Goal: Find specific page/section: Find specific page/section

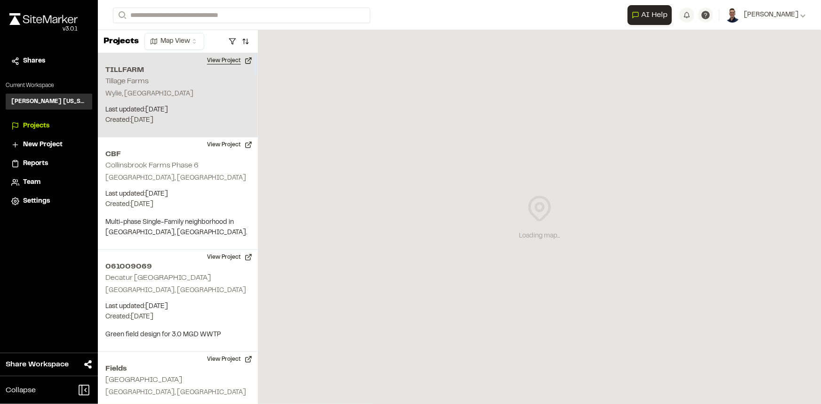
click at [220, 56] on button "View Project" at bounding box center [229, 60] width 56 height 15
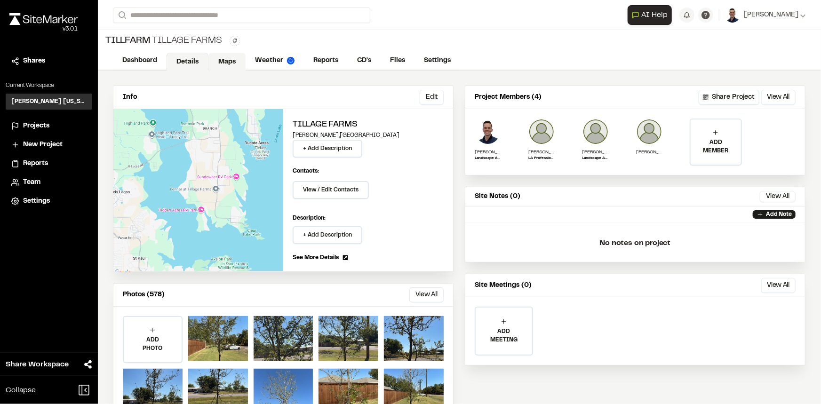
click at [226, 58] on link "Maps" at bounding box center [226, 62] width 37 height 18
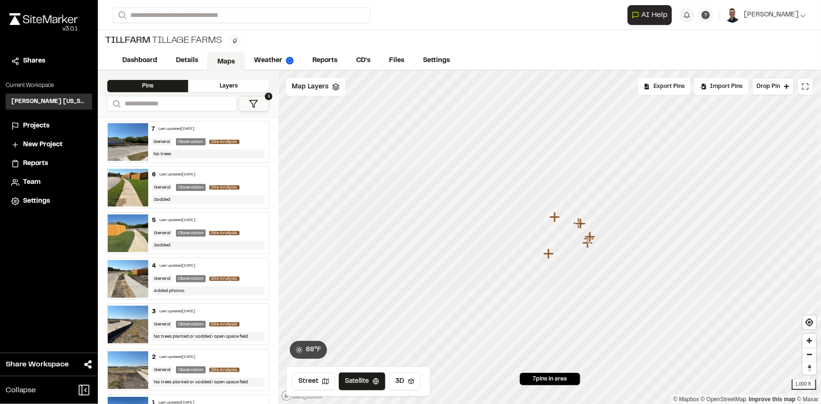
scroll to position [38, 0]
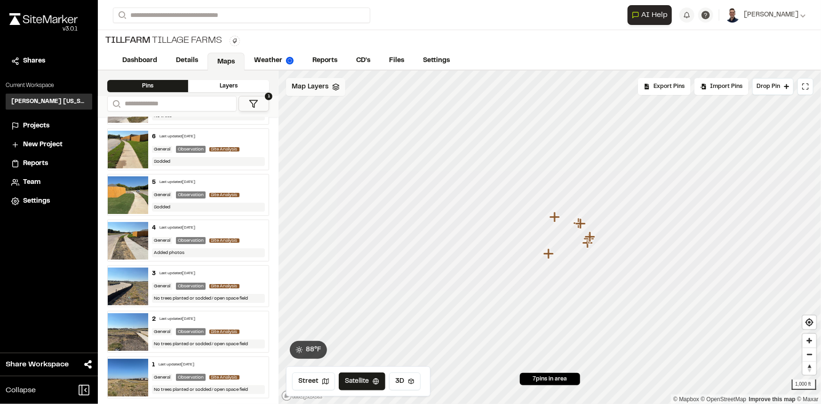
click at [313, 91] on span "Map Layers" at bounding box center [310, 87] width 37 height 10
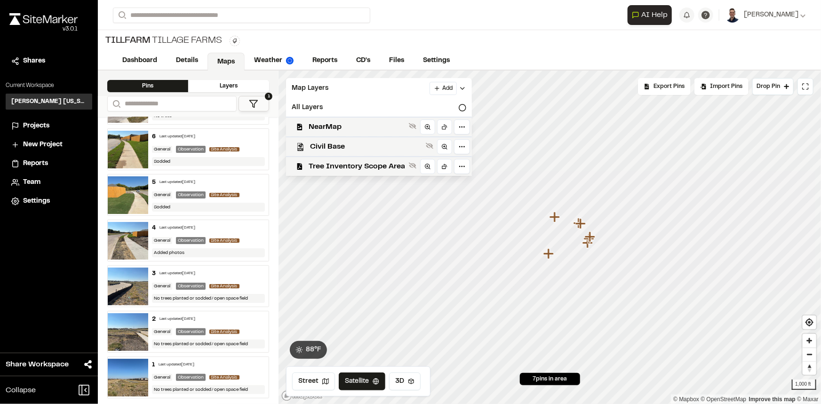
click at [254, 103] on polygon at bounding box center [254, 103] width 8 height 7
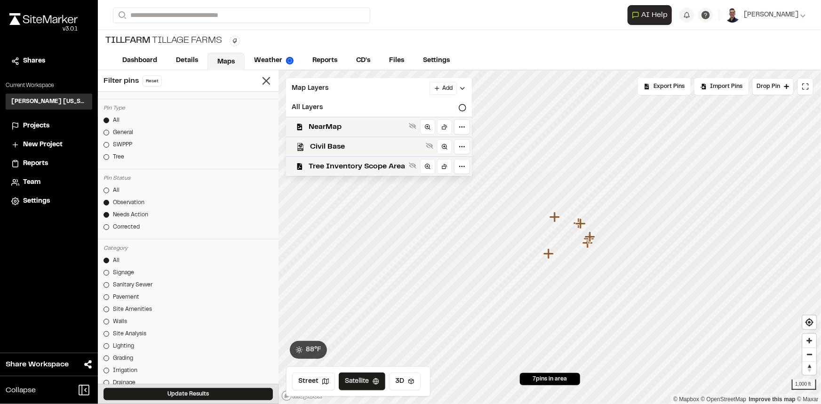
scroll to position [128, 0]
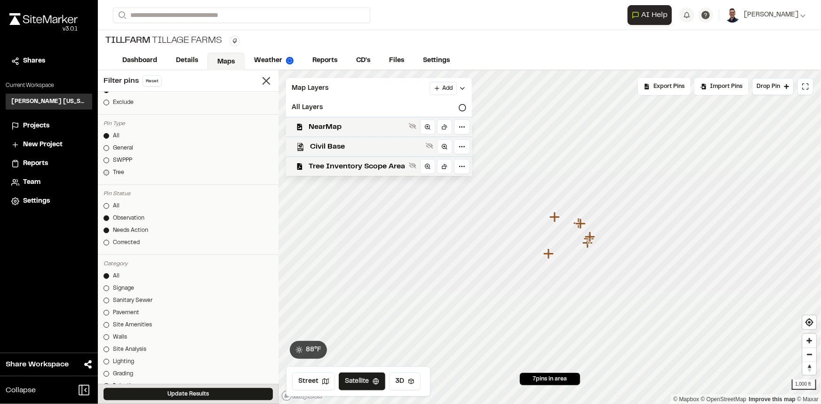
click at [113, 169] on div "Tree" at bounding box center [118, 172] width 11 height 8
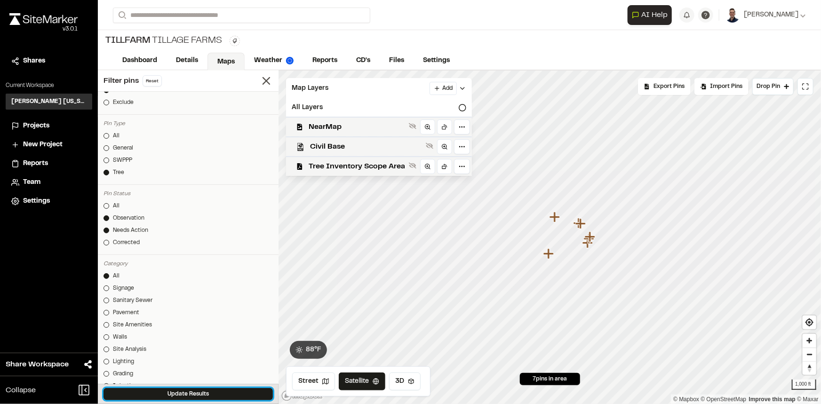
click at [190, 391] on button "Update Results" at bounding box center [187, 394] width 169 height 12
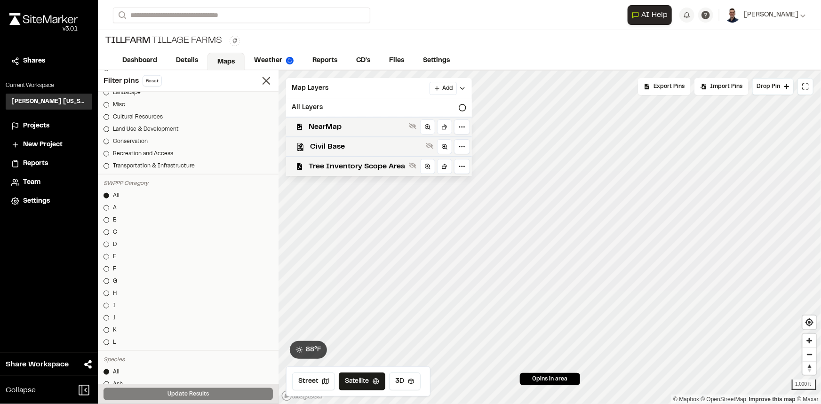
scroll to position [470, 0]
click at [262, 84] on icon at bounding box center [266, 80] width 13 height 13
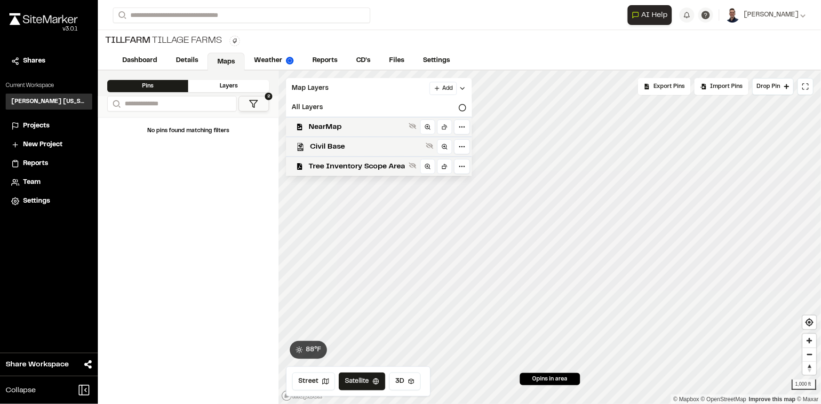
click at [252, 104] on icon at bounding box center [253, 103] width 9 height 9
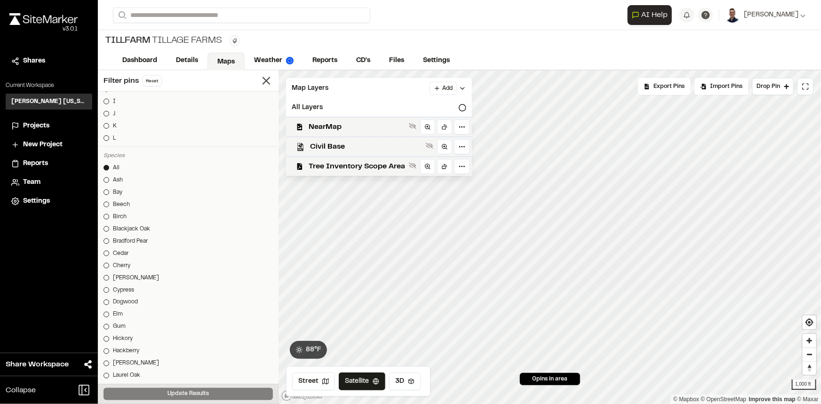
scroll to position [684, 0]
click at [415, 165] on icon at bounding box center [413, 166] width 8 height 8
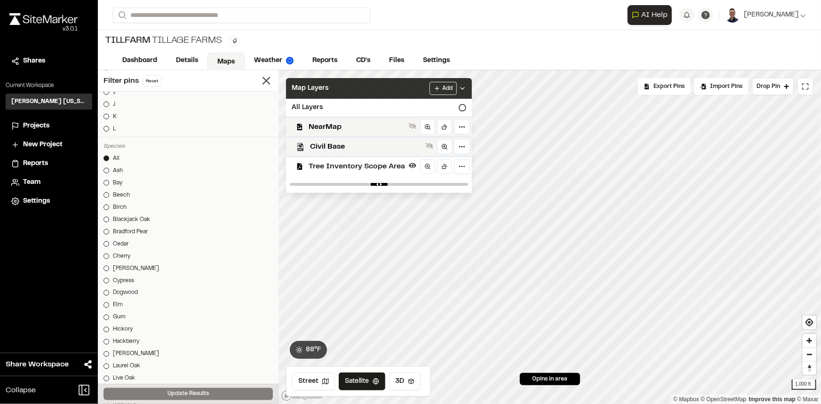
click at [465, 88] on div "Map Layers Add" at bounding box center [379, 88] width 186 height 21
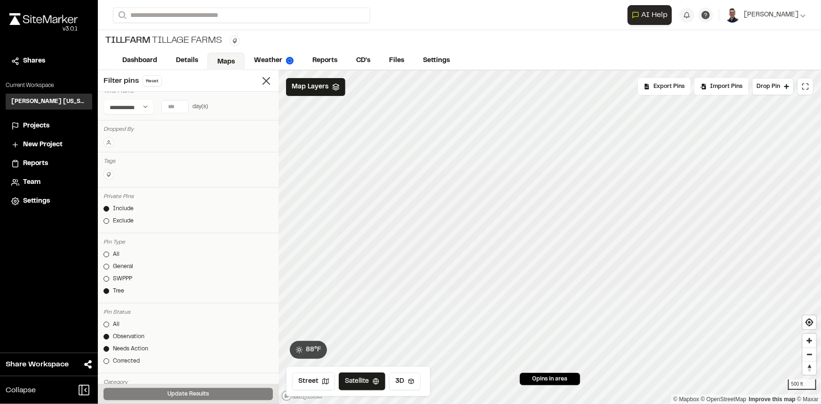
scroll to position [0, 0]
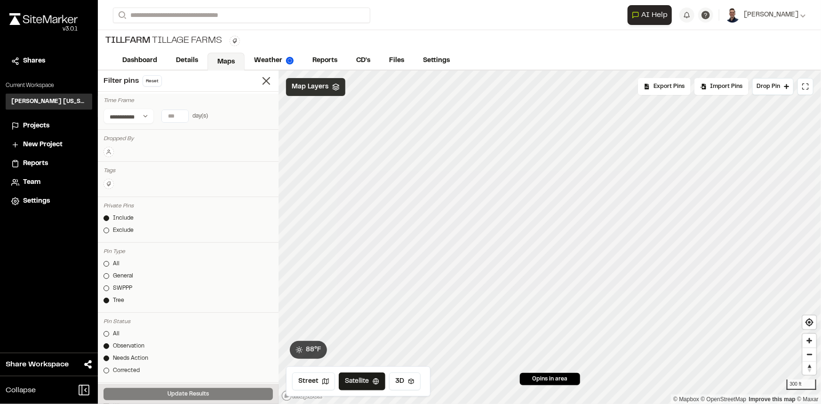
click at [309, 88] on span "Map Layers" at bounding box center [310, 87] width 37 height 10
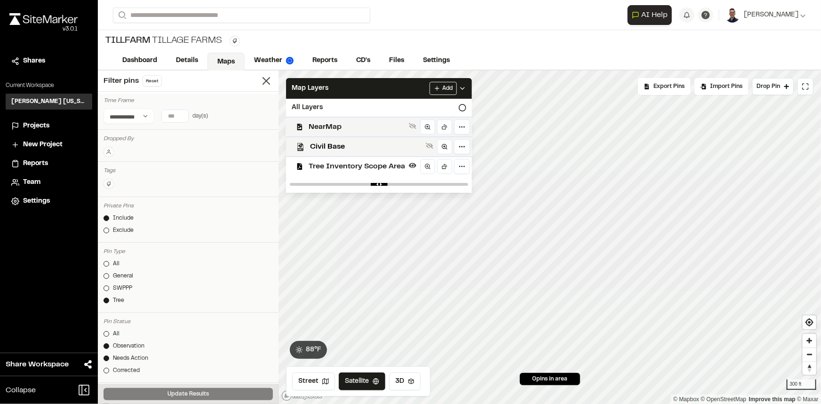
click at [307, 128] on div "NearMap" at bounding box center [374, 127] width 193 height 20
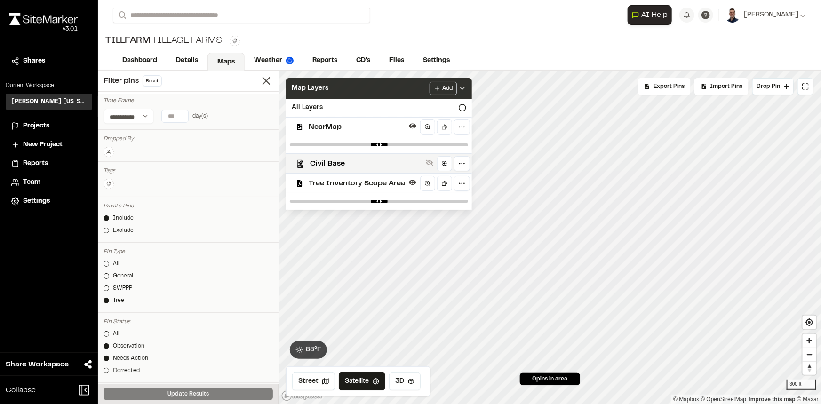
click at [459, 87] on icon at bounding box center [463, 89] width 8 height 8
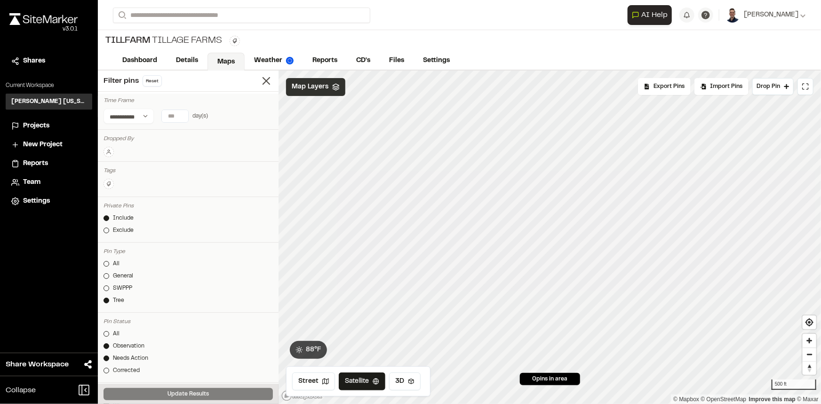
click at [317, 85] on span "Map Layers" at bounding box center [310, 87] width 37 height 10
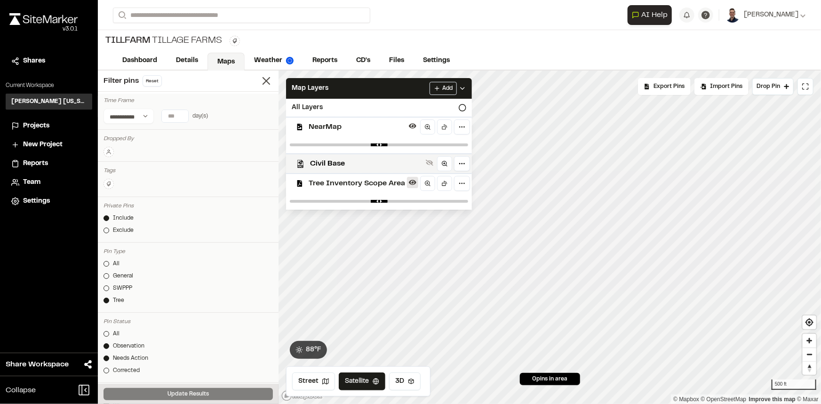
click at [411, 182] on icon at bounding box center [413, 183] width 8 height 8
click at [411, 182] on icon at bounding box center [413, 183] width 8 height 6
click at [411, 180] on icon at bounding box center [413, 182] width 8 height 5
click at [411, 180] on icon at bounding box center [413, 183] width 8 height 6
click at [411, 180] on icon at bounding box center [413, 182] width 8 height 5
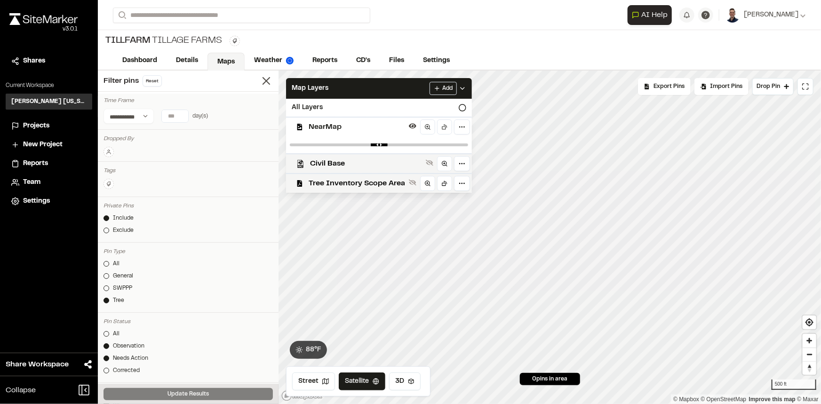
click at [411, 180] on icon at bounding box center [413, 183] width 8 height 6
click at [411, 180] on icon at bounding box center [413, 182] width 8 height 5
click at [411, 180] on icon at bounding box center [413, 183] width 8 height 6
click at [411, 180] on icon at bounding box center [413, 182] width 8 height 5
click at [411, 180] on icon at bounding box center [413, 183] width 8 height 6
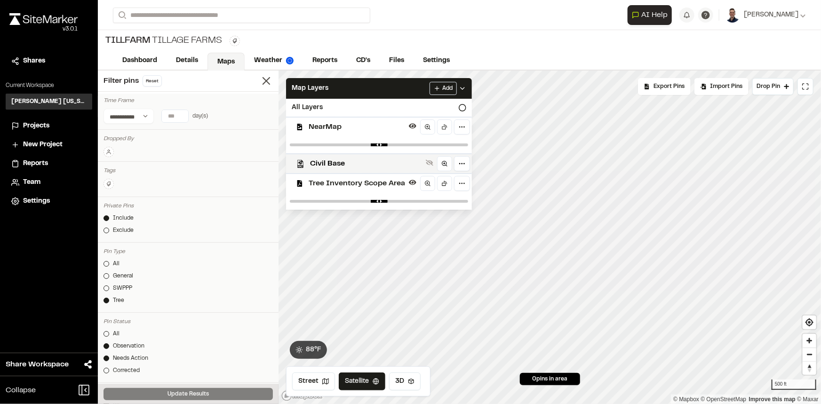
click at [411, 180] on icon at bounding box center [413, 182] width 8 height 5
click at [411, 180] on icon at bounding box center [413, 183] width 8 height 6
click at [411, 180] on icon at bounding box center [413, 182] width 8 height 5
click at [411, 180] on icon at bounding box center [413, 183] width 8 height 6
click at [424, 185] on icon at bounding box center [427, 183] width 7 height 7
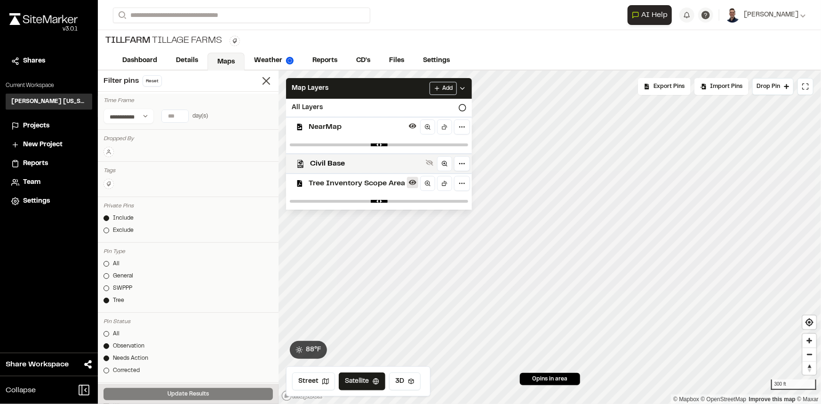
click at [410, 181] on icon at bounding box center [413, 182] width 8 height 5
click at [260, 84] on icon at bounding box center [266, 80] width 13 height 13
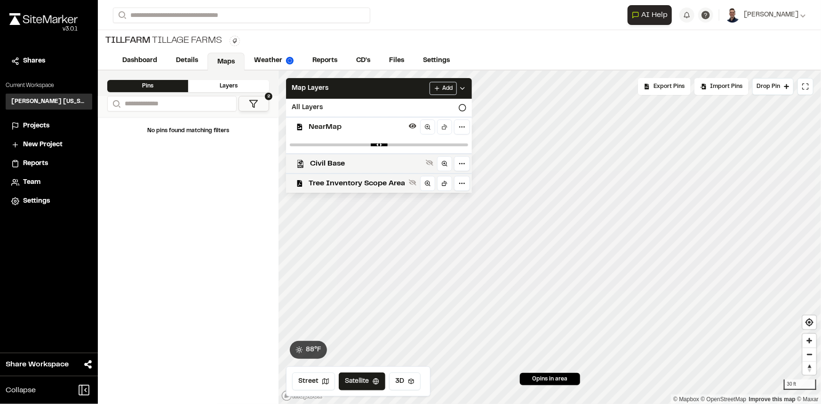
click at [255, 103] on icon at bounding box center [253, 103] width 9 height 9
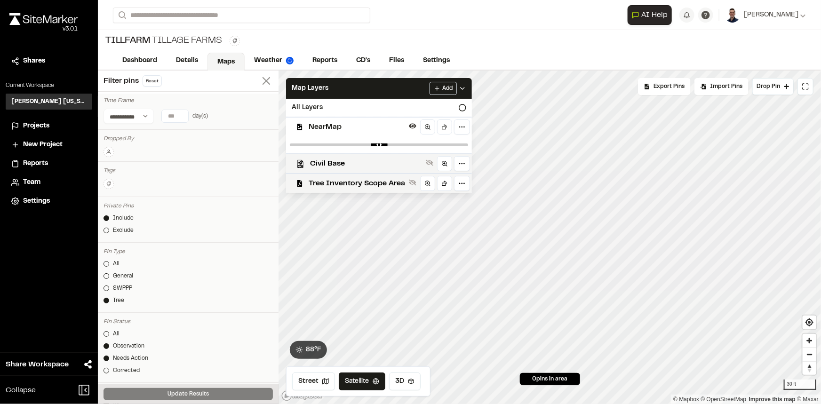
click at [263, 80] on icon at bounding box center [266, 80] width 13 height 13
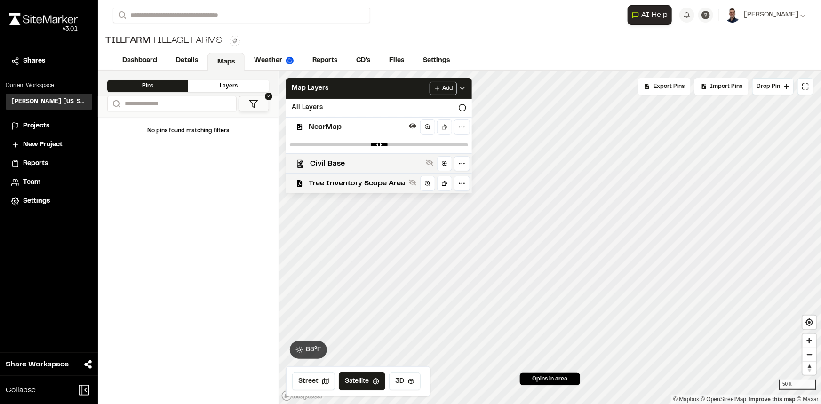
click at [460, 90] on icon at bounding box center [463, 89] width 8 height 8
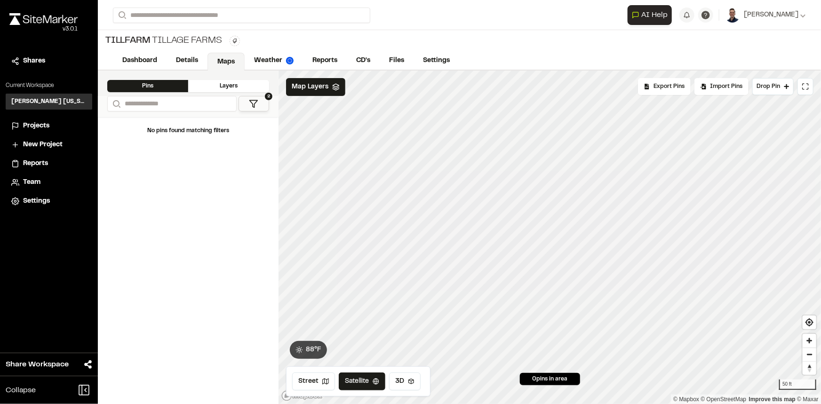
click at [231, 55] on link "Maps" at bounding box center [225, 62] width 37 height 18
click at [185, 60] on link "Details" at bounding box center [187, 62] width 42 height 18
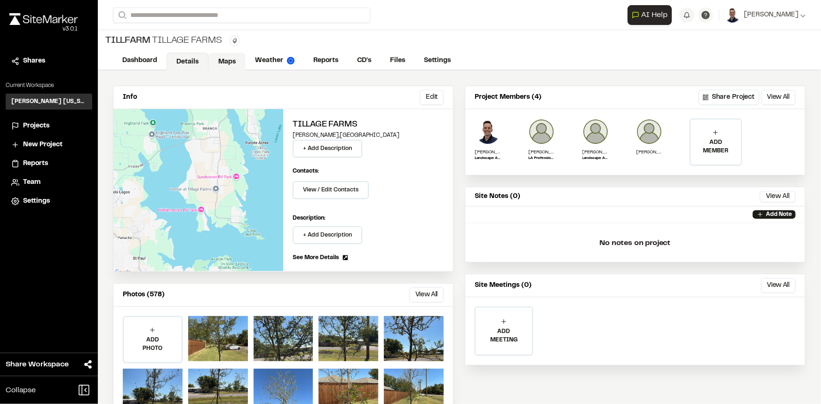
click at [226, 55] on link "Maps" at bounding box center [226, 62] width 37 height 18
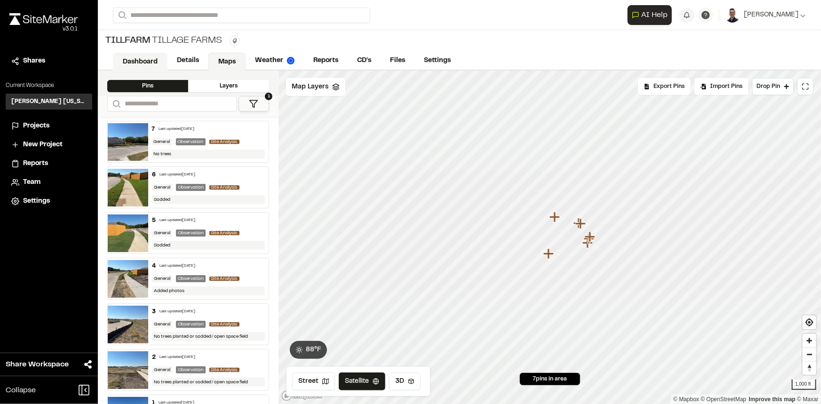
click at [147, 62] on link "Dashboard" at bounding box center [140, 62] width 55 height 18
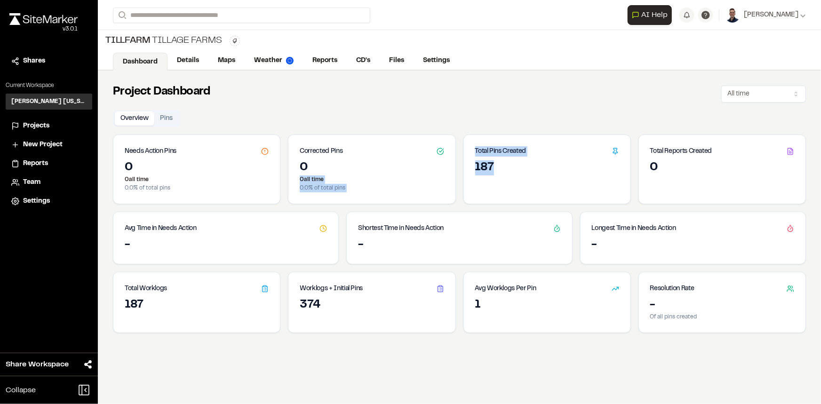
drag, startPoint x: 491, startPoint y: 164, endPoint x: 453, endPoint y: 160, distance: 37.9
click at [453, 160] on div "Needs Action Pins 0 0 all time 0.0 % of total pins Corrected Pins 0 0 all time …" at bounding box center [459, 170] width 693 height 70
click at [478, 162] on div "187" at bounding box center [547, 167] width 144 height 15
click at [227, 67] on link "Maps" at bounding box center [226, 62] width 37 height 18
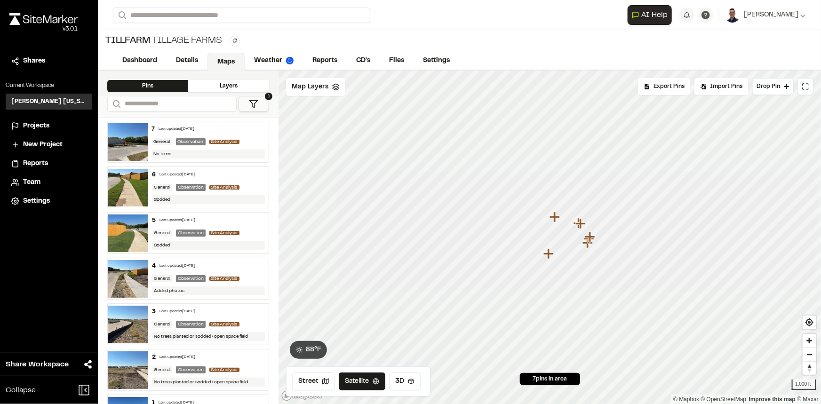
click at [253, 104] on polygon at bounding box center [254, 103] width 8 height 7
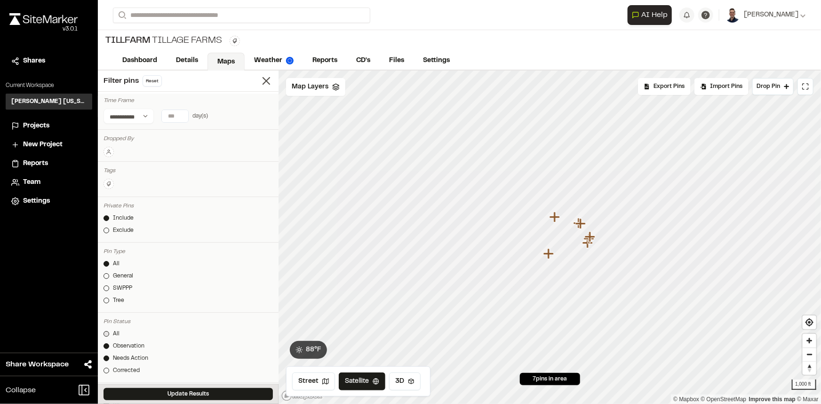
click at [108, 331] on link "All" at bounding box center [187, 334] width 169 height 8
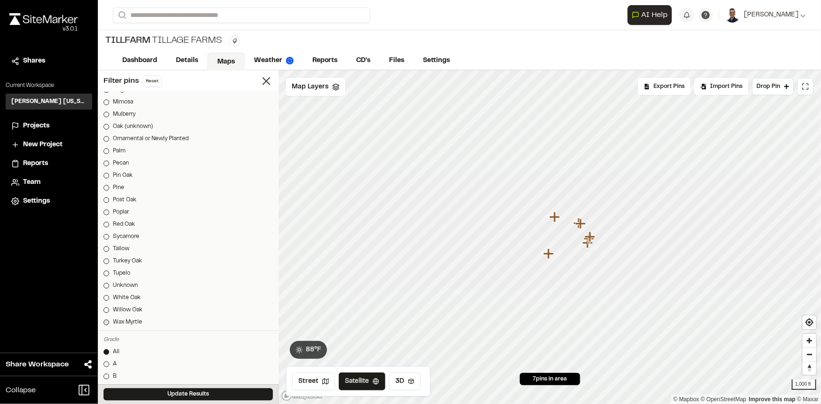
scroll to position [1087, 0]
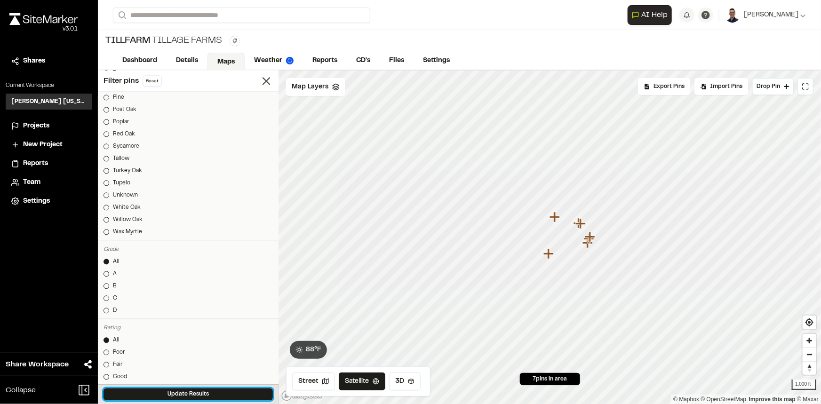
click at [183, 392] on button "Update Results" at bounding box center [187, 394] width 169 height 12
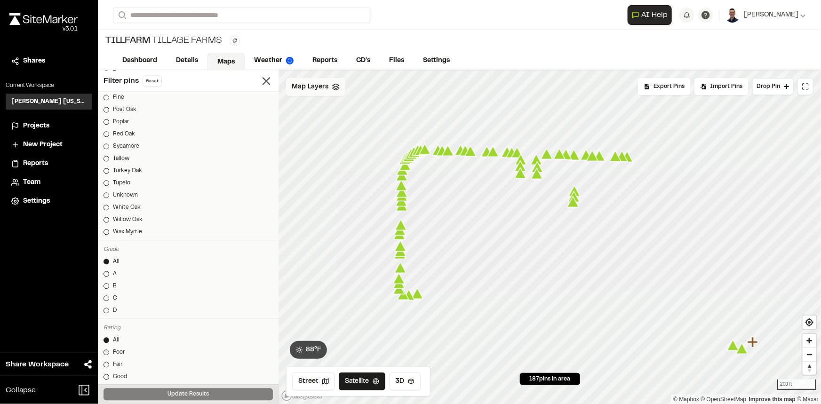
click at [326, 87] on span "Map Layers" at bounding box center [310, 87] width 37 height 10
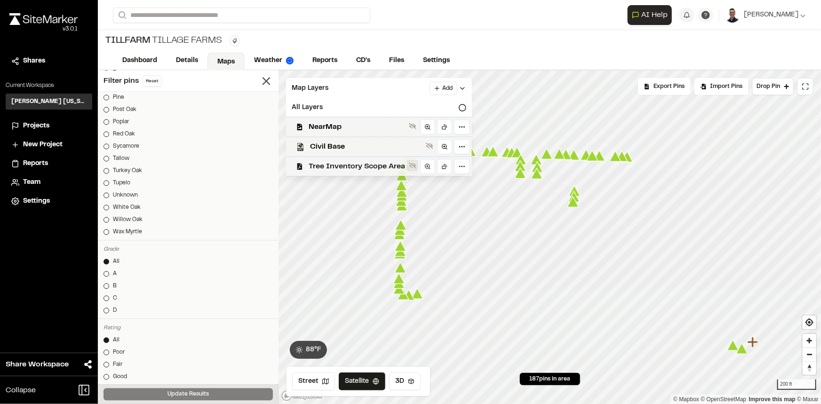
click at [414, 168] on icon at bounding box center [413, 166] width 8 height 8
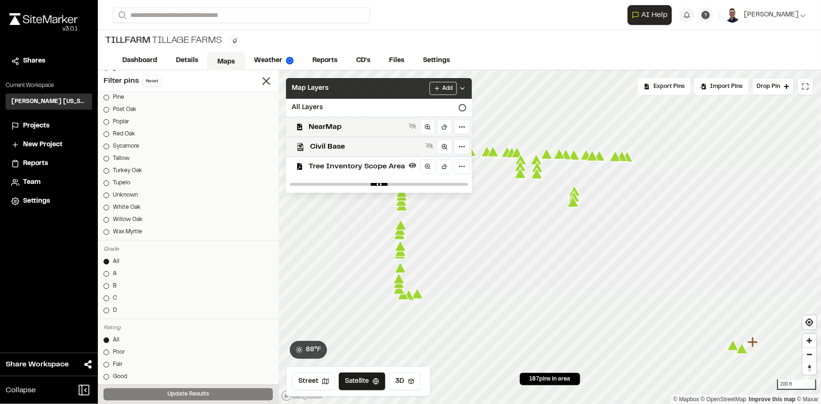
click at [461, 89] on polyline at bounding box center [462, 88] width 4 height 2
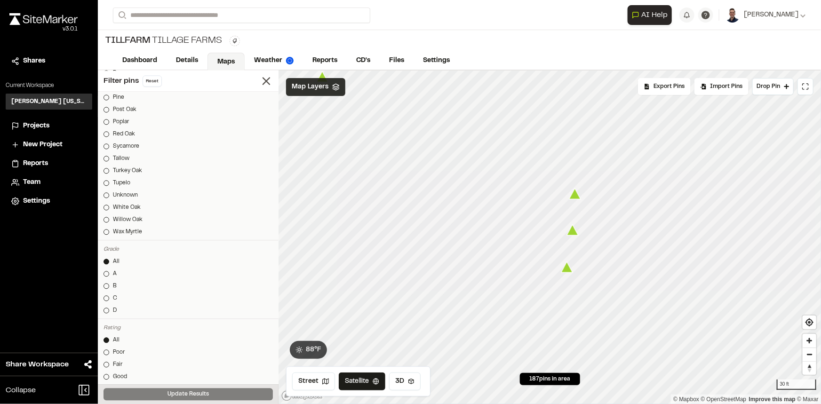
click at [574, 192] on icon "Map marker" at bounding box center [575, 194] width 12 height 11
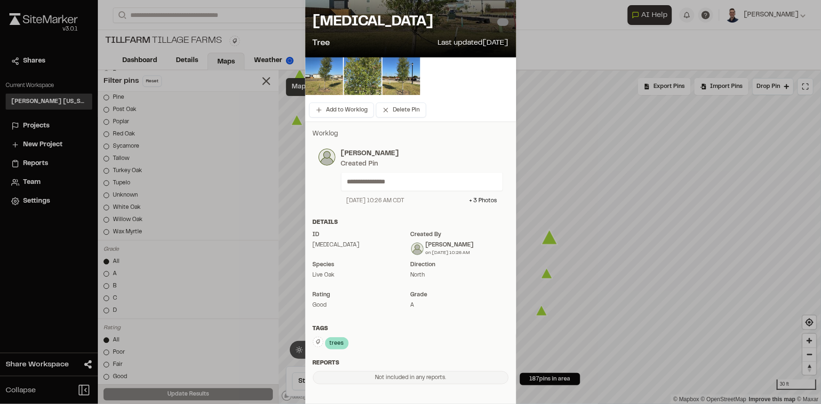
scroll to position [0, 0]
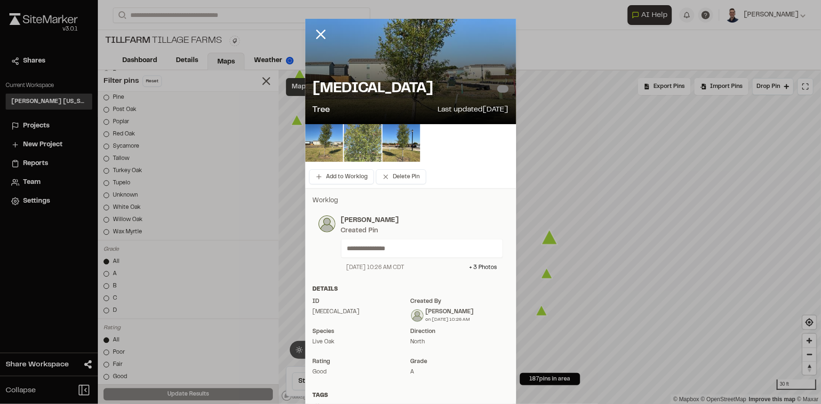
click at [347, 130] on img at bounding box center [363, 143] width 38 height 38
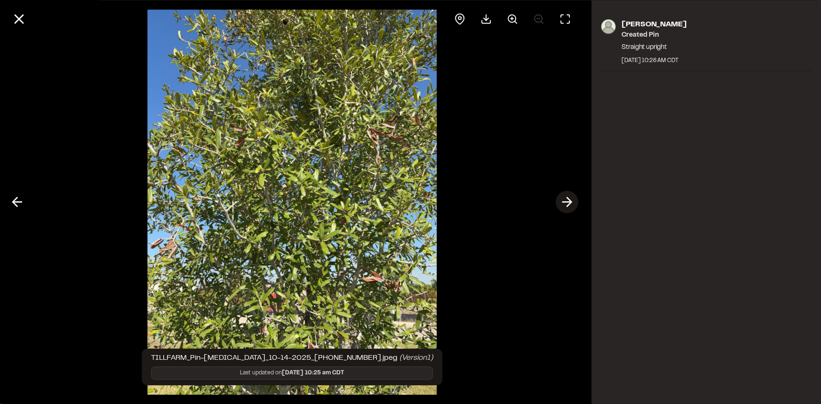
click at [564, 201] on icon at bounding box center [567, 202] width 15 height 16
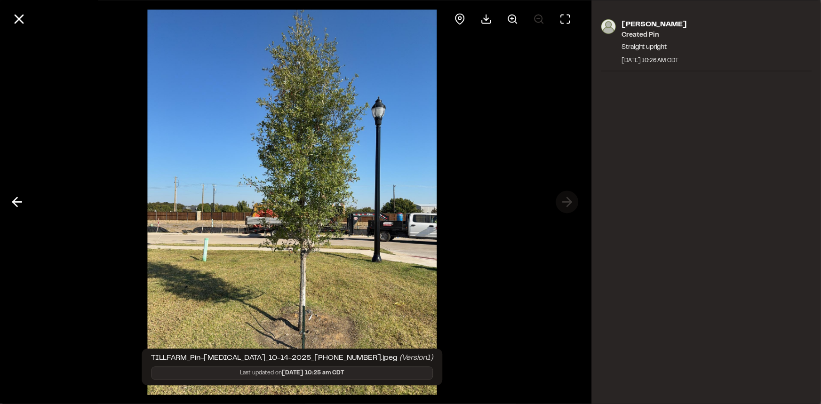
click at [564, 201] on div at bounding box center [292, 202] width 584 height 404
click at [621, 193] on div "Tung D Huynh Created Pin Straight upright October 14, 2025 10:26 AM CDT" at bounding box center [706, 202] width 229 height 404
click at [560, 126] on div at bounding box center [292, 202] width 584 height 404
click at [23, 22] on line at bounding box center [19, 19] width 8 height 8
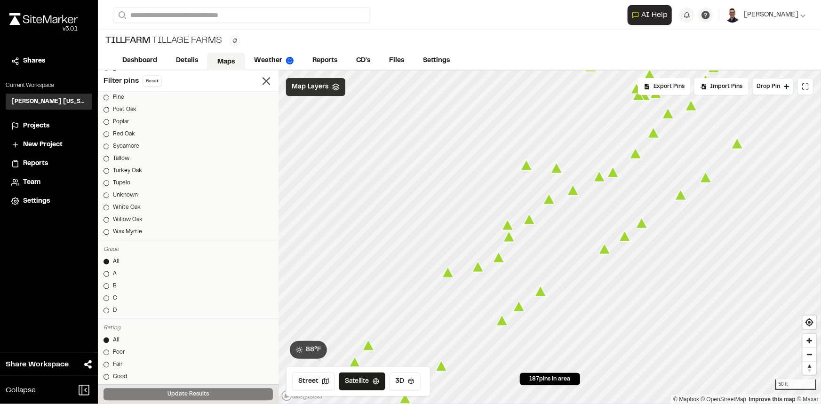
click at [530, 166] on icon "Map marker" at bounding box center [527, 165] width 12 height 11
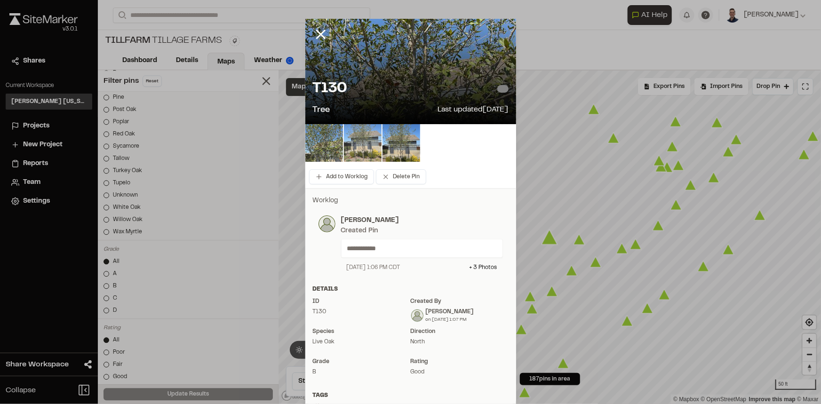
click at [362, 146] on img at bounding box center [363, 143] width 38 height 38
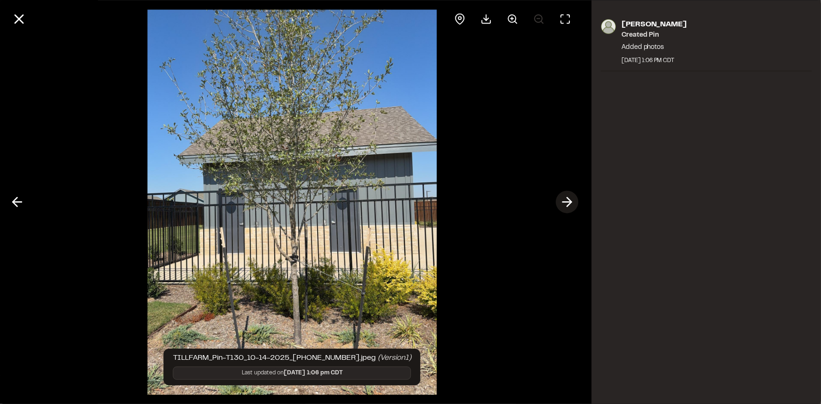
click at [563, 201] on icon at bounding box center [567, 202] width 15 height 16
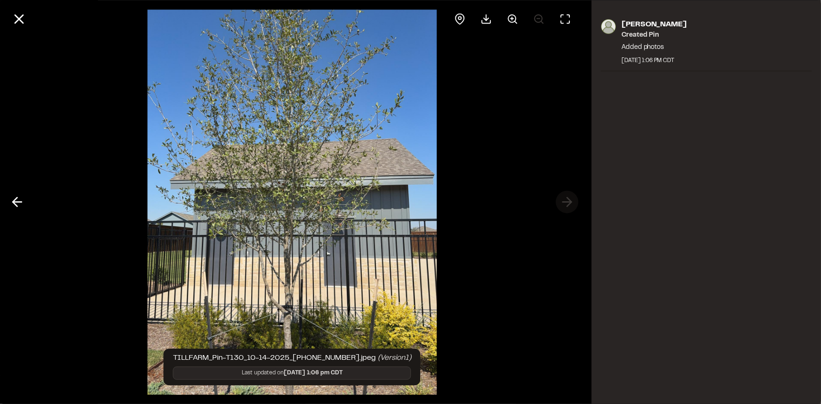
click at [563, 201] on div at bounding box center [292, 202] width 584 height 404
click at [573, 198] on div at bounding box center [292, 202] width 584 height 404
click at [18, 200] on icon at bounding box center [16, 202] width 15 height 16
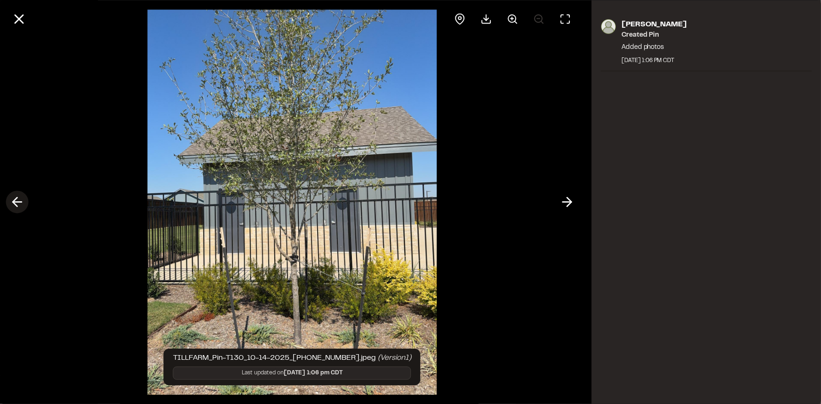
click at [18, 200] on icon at bounding box center [16, 202] width 15 height 16
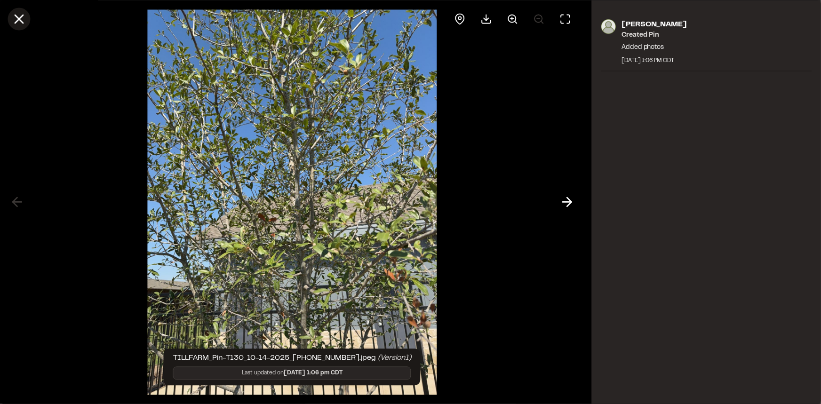
click at [20, 19] on icon at bounding box center [19, 19] width 16 height 16
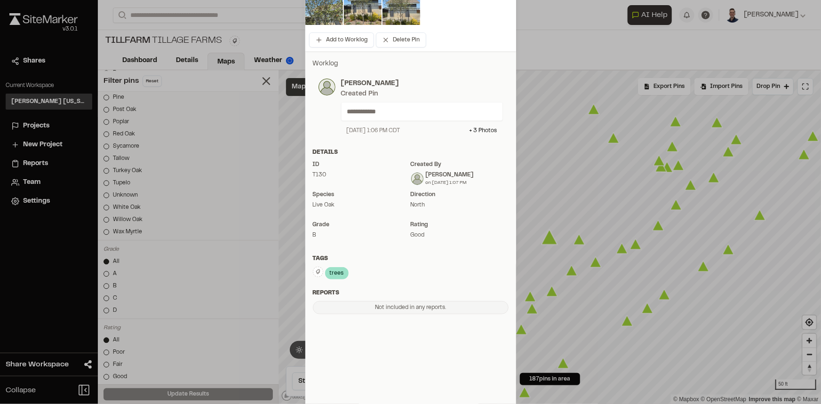
scroll to position [137, 0]
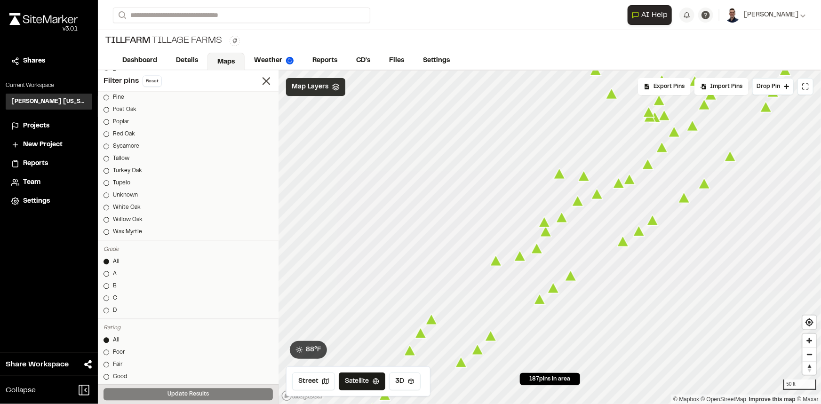
click at [579, 203] on icon "Map marker" at bounding box center [578, 201] width 12 height 11
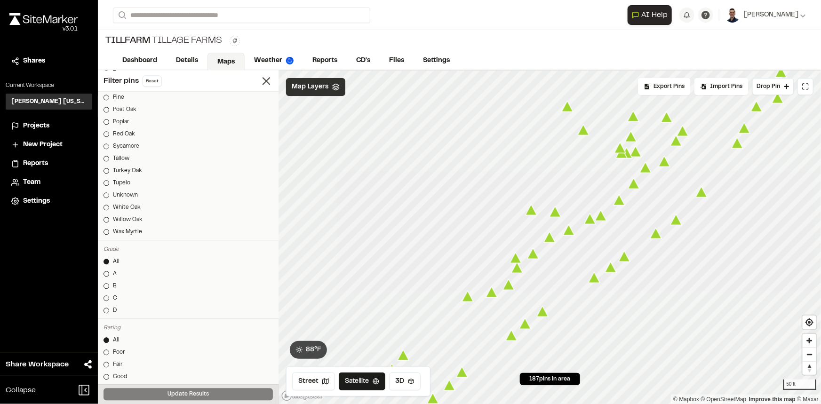
click at [590, 222] on icon "Map marker" at bounding box center [590, 219] width 12 height 11
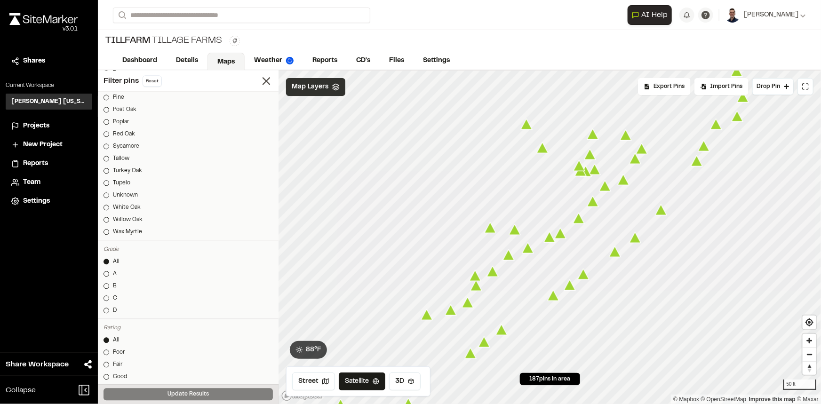
click at [593, 200] on icon "Map marker" at bounding box center [593, 201] width 12 height 11
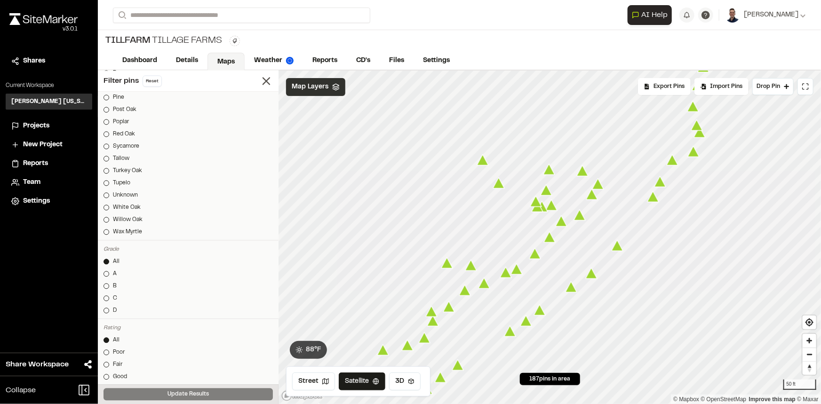
click at [655, 199] on icon "Map marker" at bounding box center [653, 196] width 12 height 11
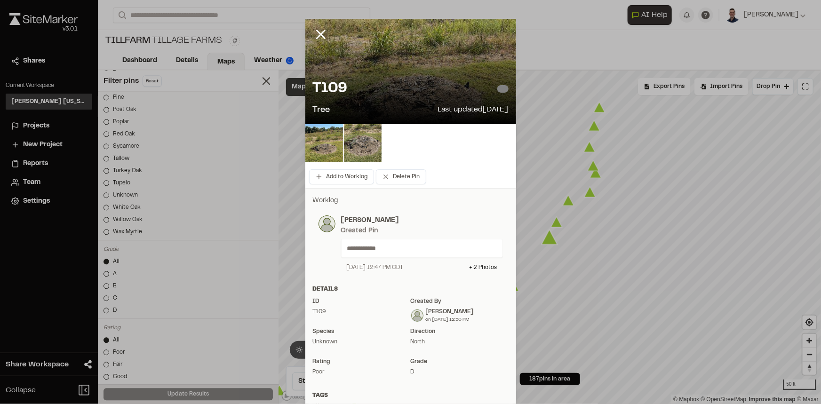
click at [322, 32] on icon at bounding box center [321, 34] width 16 height 16
